Goal: Task Accomplishment & Management: Manage account settings

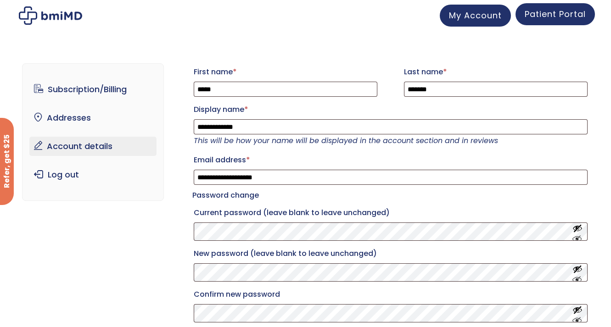
click at [554, 9] on span "Patient Portal" at bounding box center [555, 13] width 61 height 11
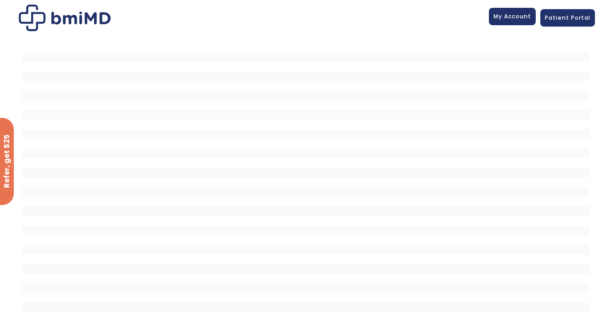
click at [526, 18] on span "My Account" at bounding box center [512, 16] width 38 height 8
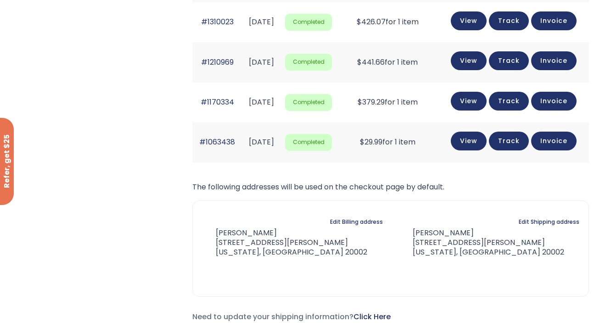
scroll to position [342, 0]
